Goal: Transaction & Acquisition: Purchase product/service

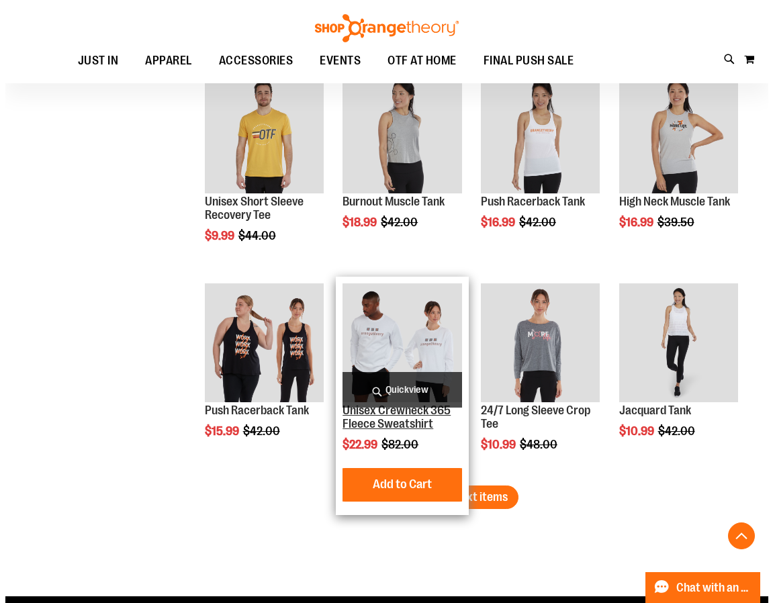
scroll to position [5462, 0]
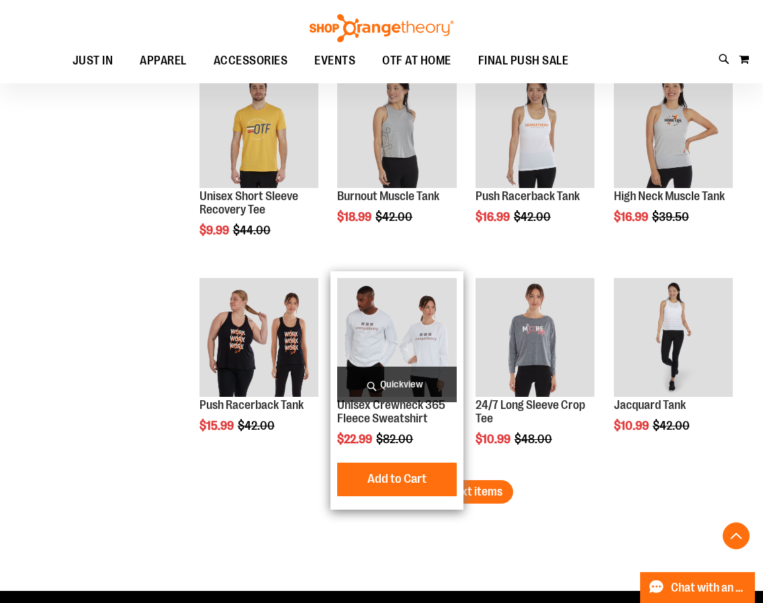
click at [393, 283] on img "product" at bounding box center [396, 337] width 119 height 119
click at [427, 384] on span "Quickview" at bounding box center [396, 385] width 119 height 36
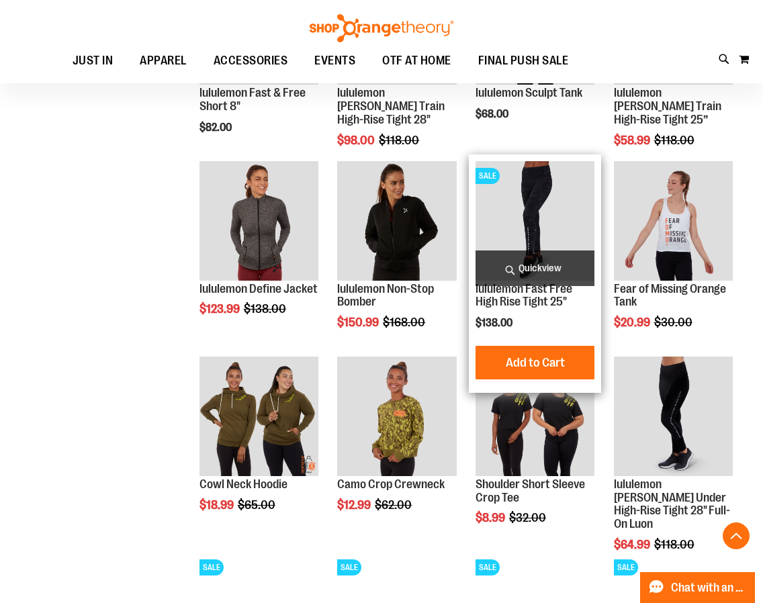
scroll to position [738, 0]
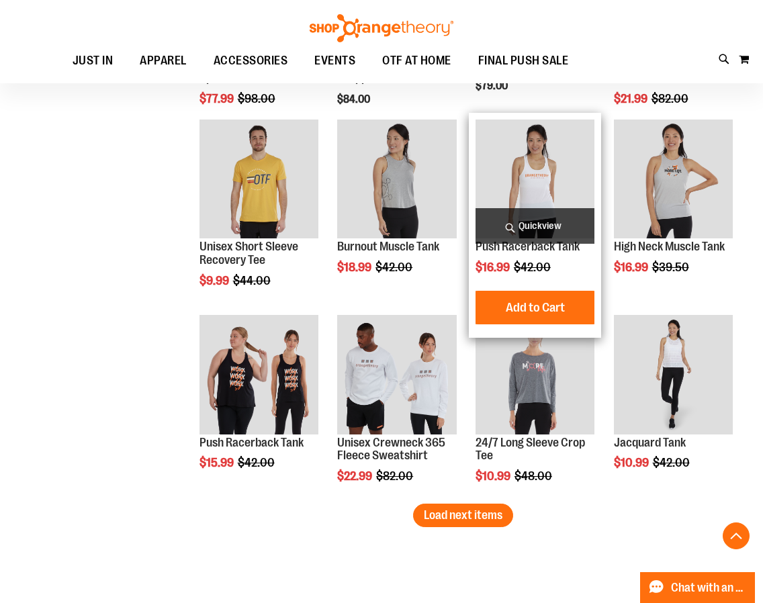
scroll to position [1679, 0]
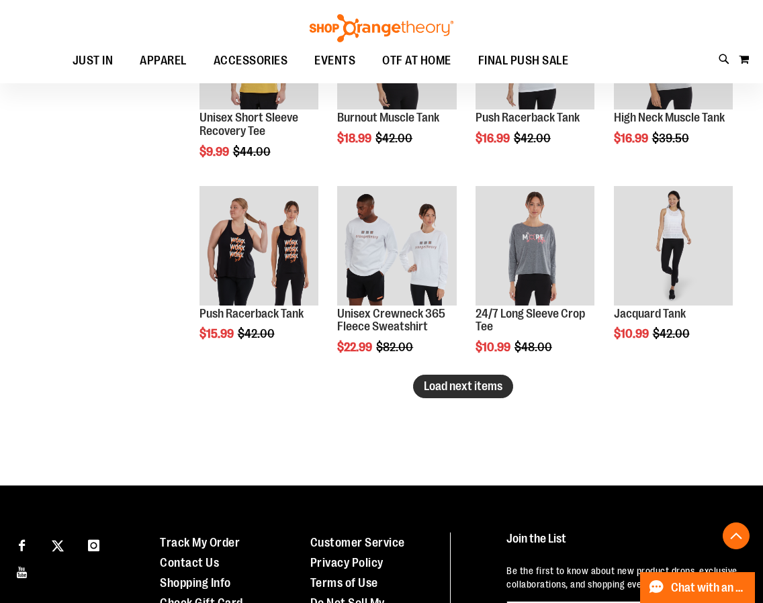
type input "**********"
click at [434, 381] on span "Load next items" at bounding box center [463, 386] width 79 height 13
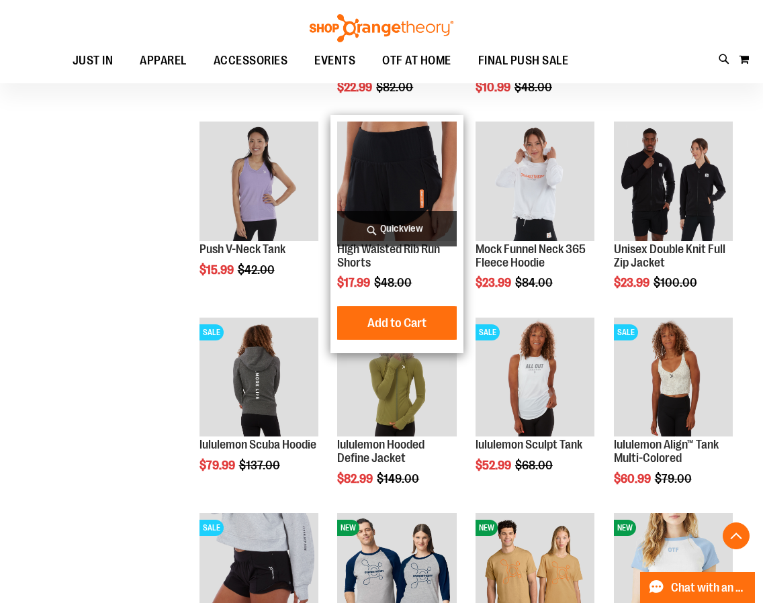
scroll to position [1880, 0]
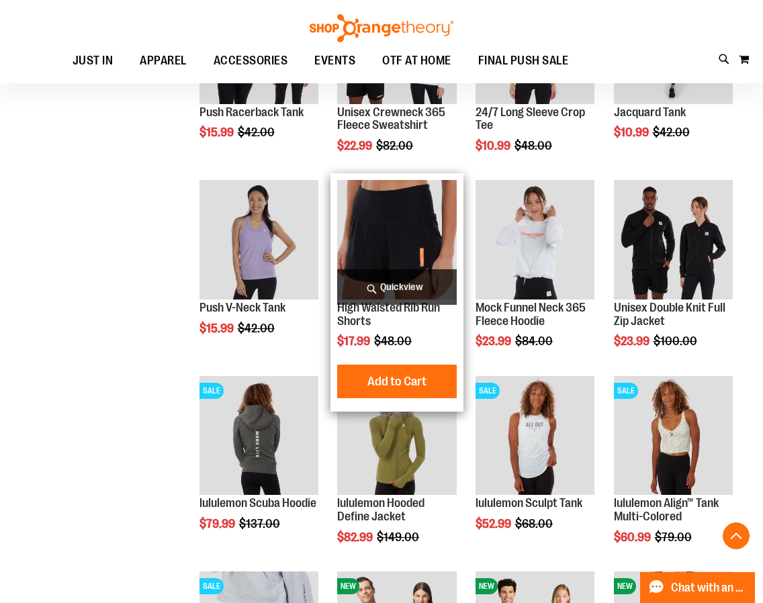
click at [425, 222] on img "product" at bounding box center [396, 239] width 119 height 119
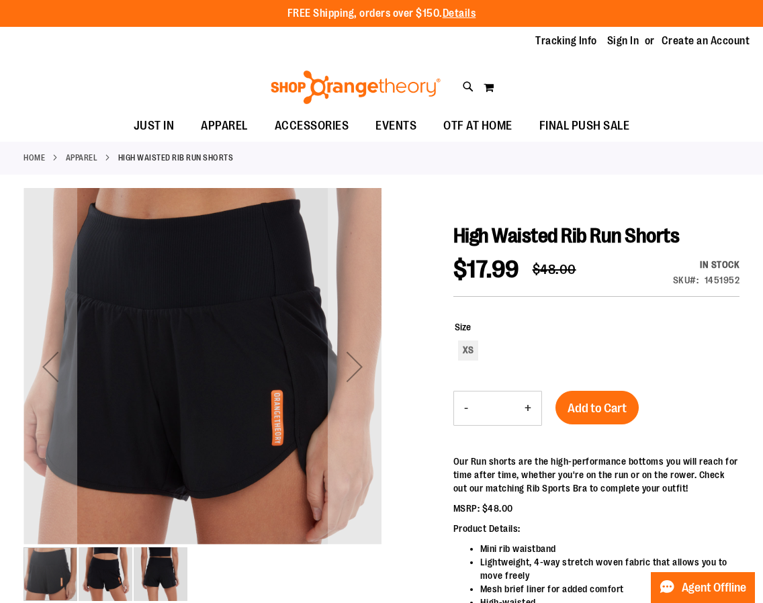
type input "**********"
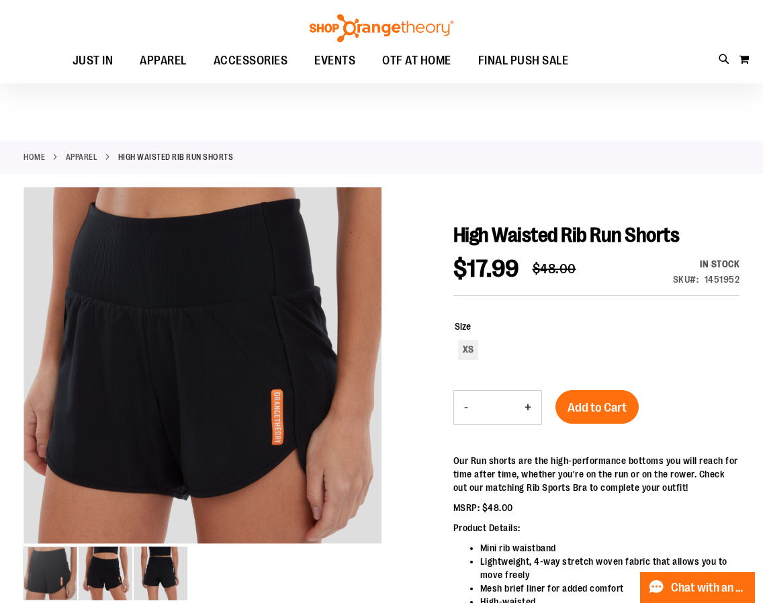
scroll to position [201, 0]
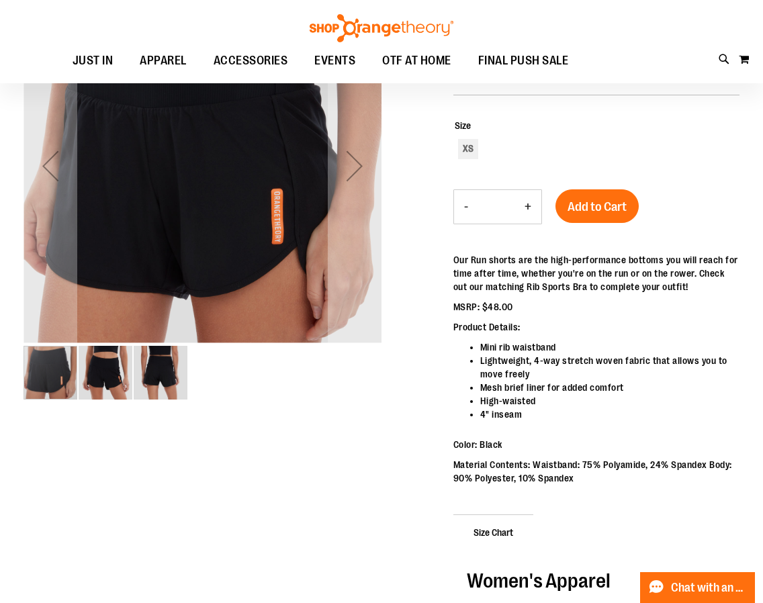
click at [153, 376] on img "image 3 of 3" at bounding box center [161, 373] width 54 height 54
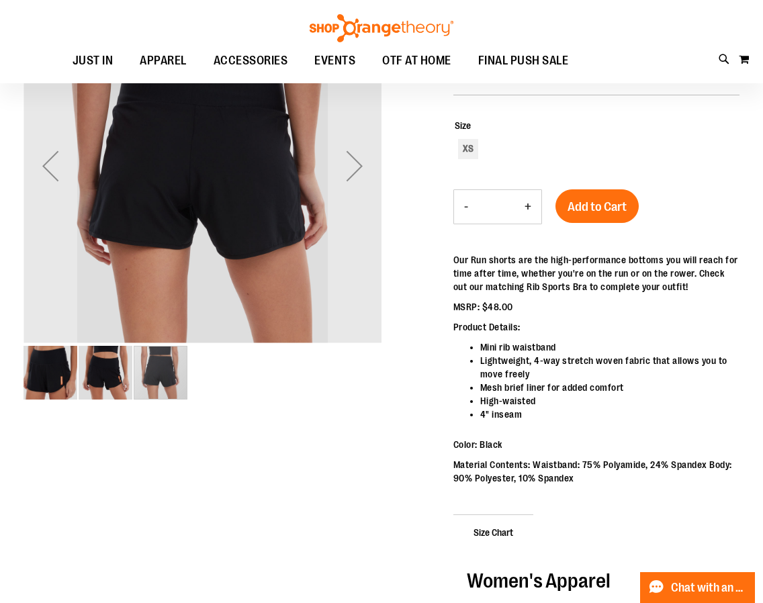
click at [102, 369] on img "image 2 of 3" at bounding box center [106, 373] width 54 height 54
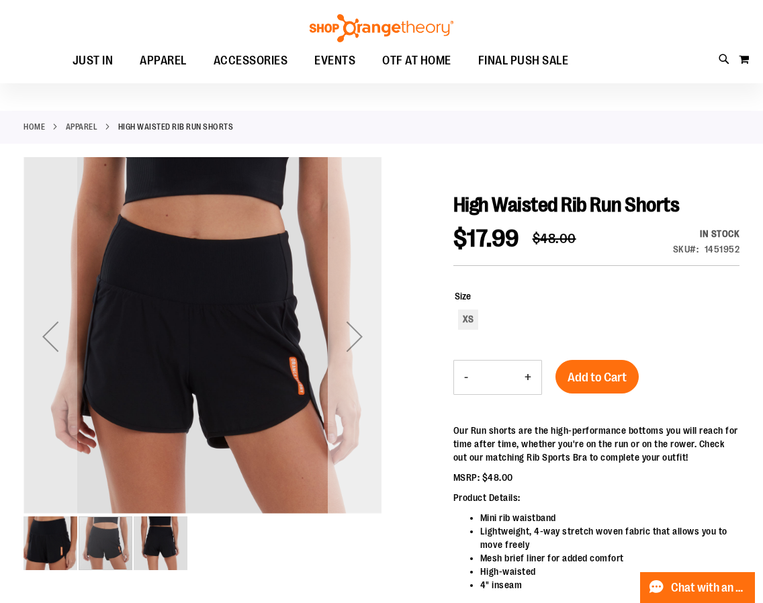
scroll to position [0, 0]
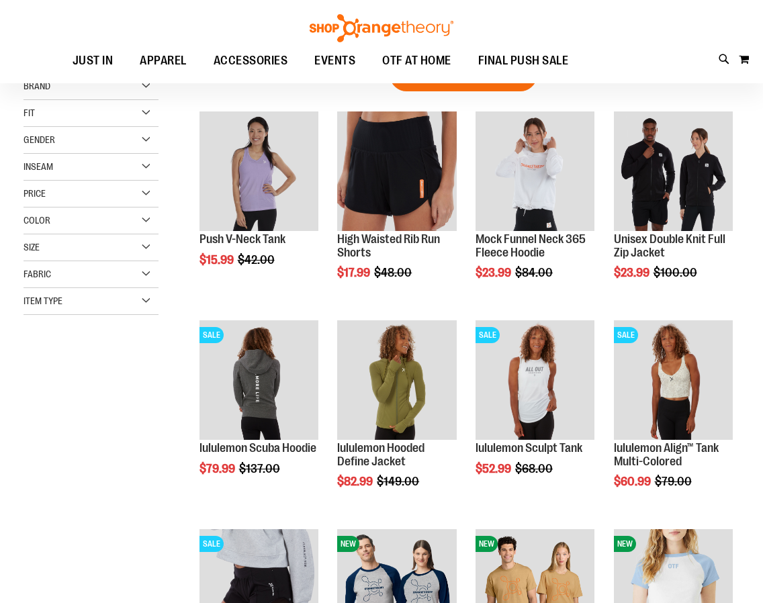
scroll to position [201, 0]
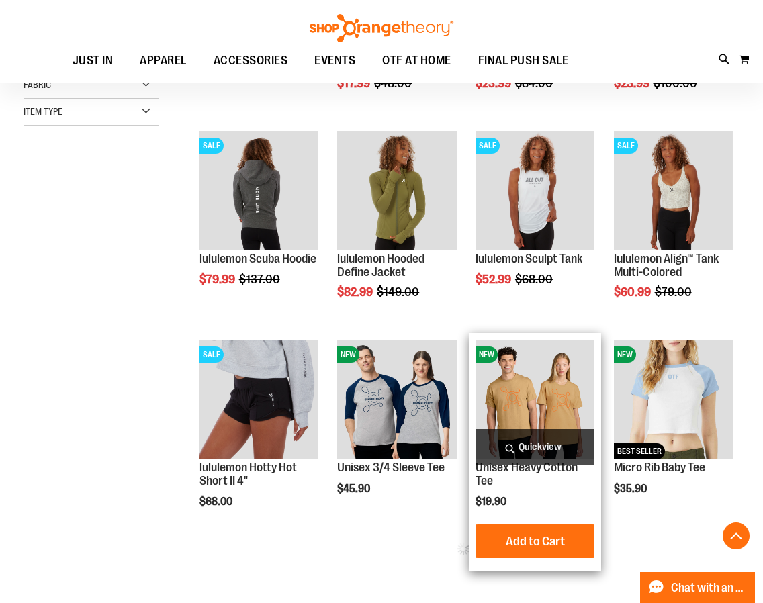
scroll to position [402, 0]
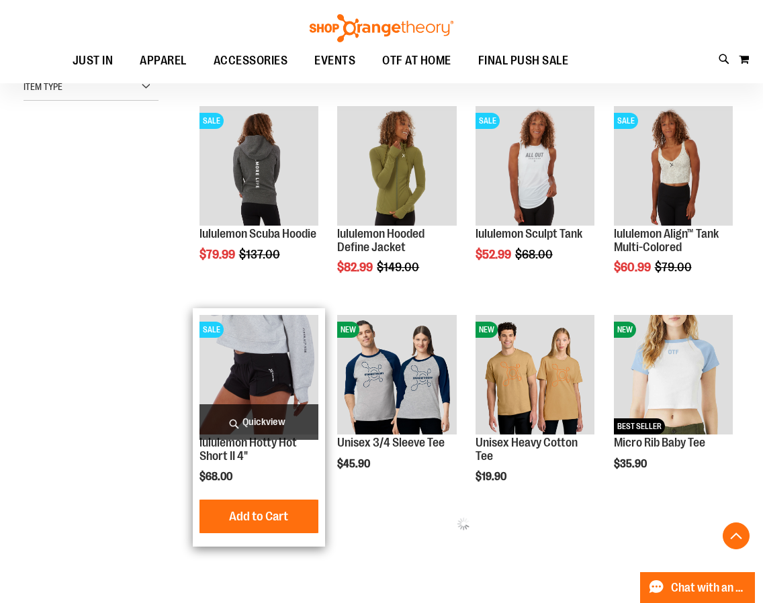
type input "**********"
click at [270, 365] on img "product" at bounding box center [259, 374] width 119 height 119
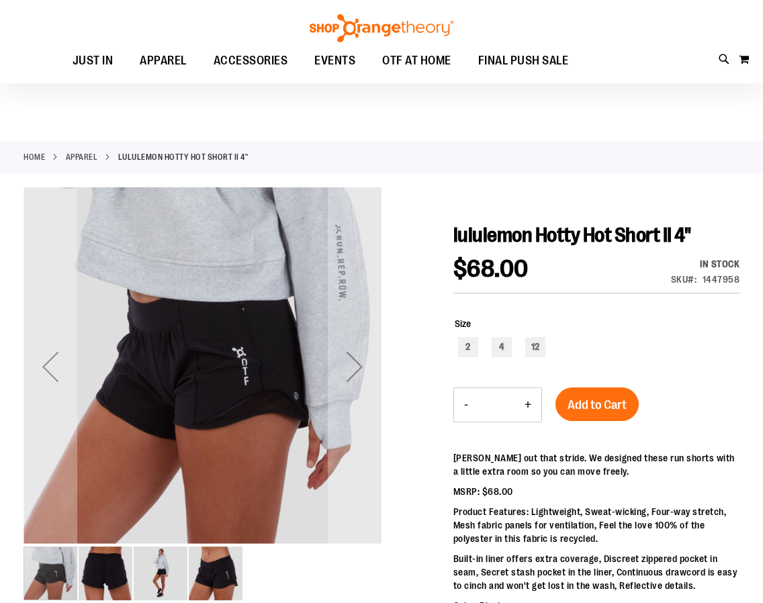
scroll to position [67, 0]
